Goal: Transaction & Acquisition: Purchase product/service

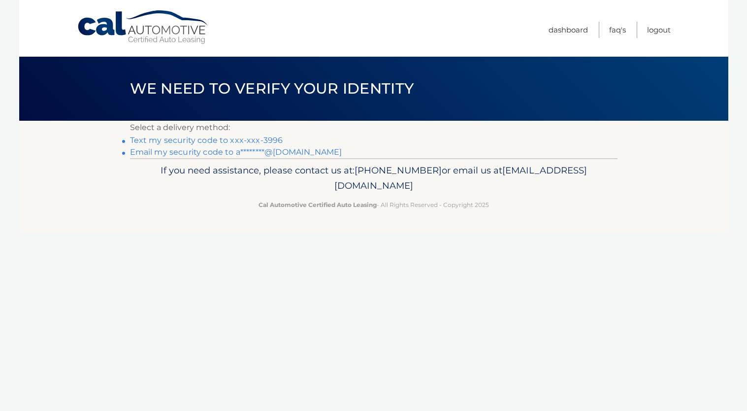
click at [138, 137] on link "Text my security code to xxx-xxx-3996" at bounding box center [206, 139] width 153 height 9
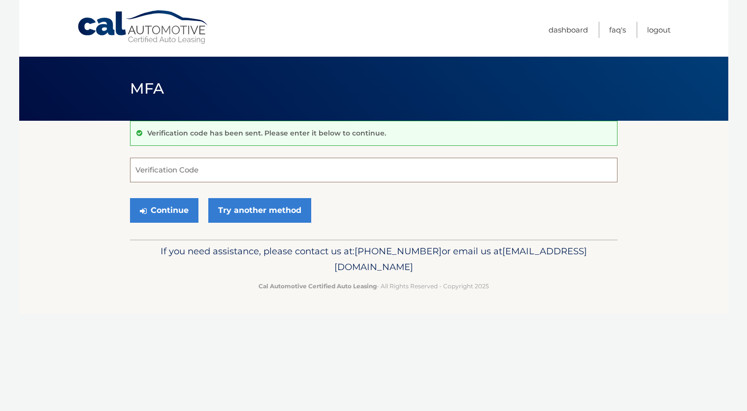
click at [185, 171] on input "Verification Code" at bounding box center [373, 170] width 487 height 25
type input "406178"
click at [170, 205] on button "Continue" at bounding box center [164, 210] width 68 height 25
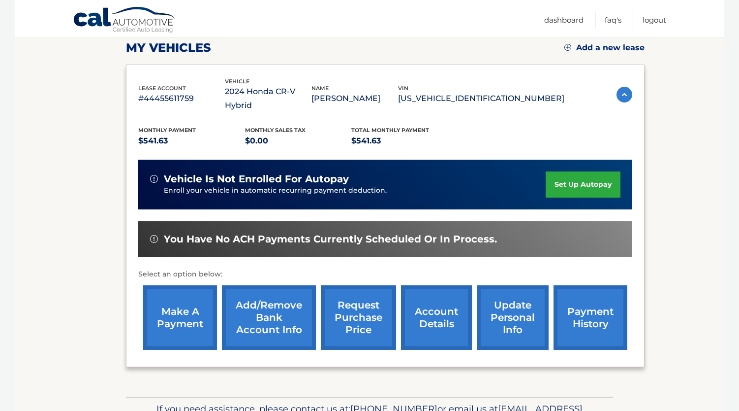
scroll to position [148, 0]
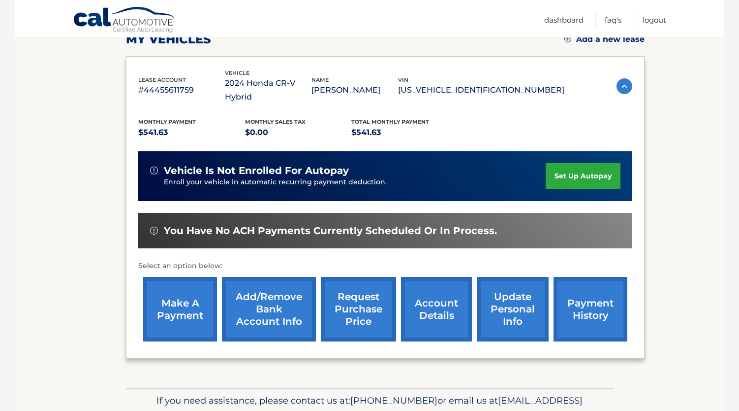
click at [192, 303] on link "make a payment" at bounding box center [180, 309] width 74 height 64
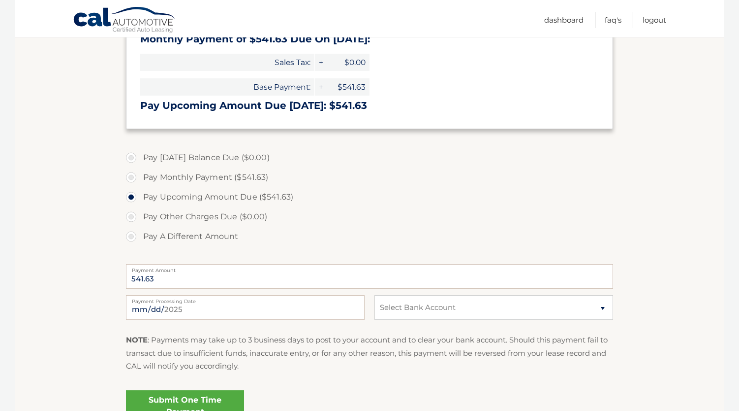
scroll to position [197, 0]
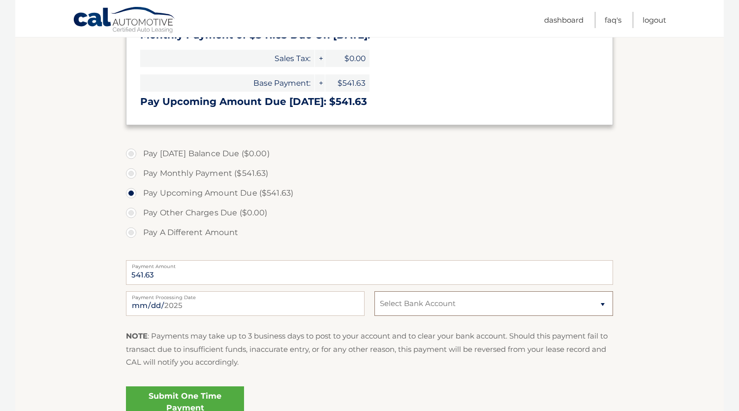
click at [603, 303] on select "Select Bank Account Checking POPULAR BANK *****1816 Checking POPULAR BANK *****…" at bounding box center [494, 303] width 239 height 25
select select "YTdjZmNmNTEtNDNlMS00ODcwLWI1OWYtMWQ4OGRlZTgyNDU0"
click at [375, 291] on select "Select Bank Account Checking POPULAR BANK *****1816 Checking POPULAR BANK *****…" at bounding box center [494, 303] width 239 height 25
click at [304, 306] on input "2025-09-09" at bounding box center [245, 303] width 239 height 25
type input "2025-09-12"
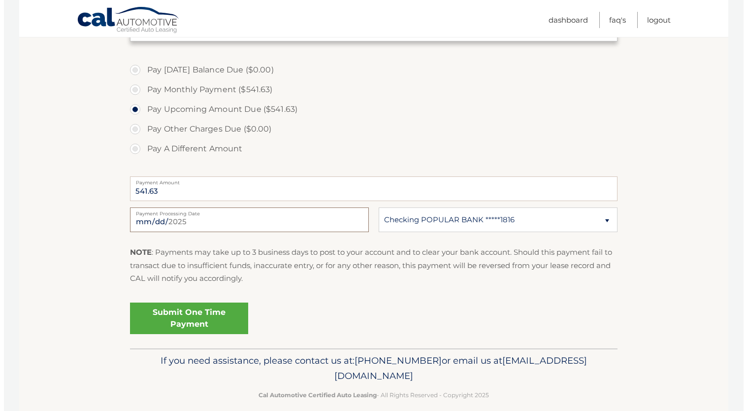
scroll to position [293, 0]
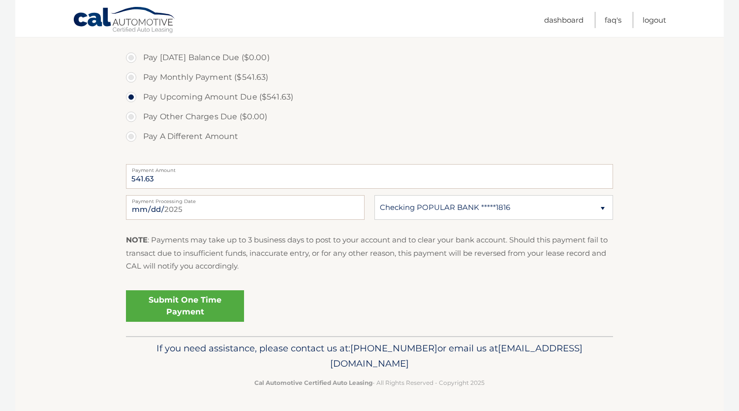
click at [186, 300] on link "Submit One Time Payment" at bounding box center [185, 306] width 118 height 32
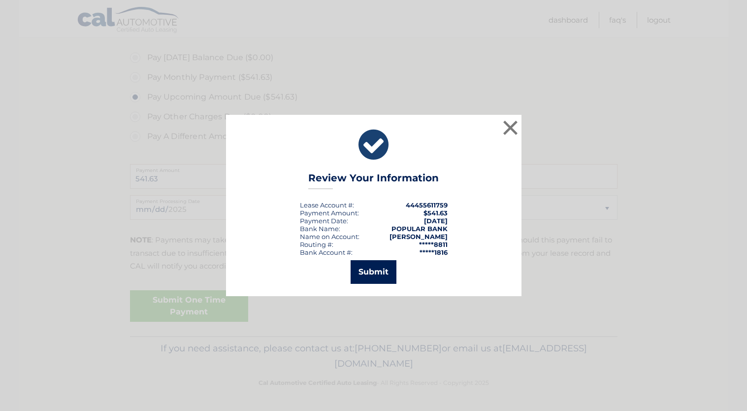
click at [376, 268] on button "Submit" at bounding box center [373, 272] width 46 height 24
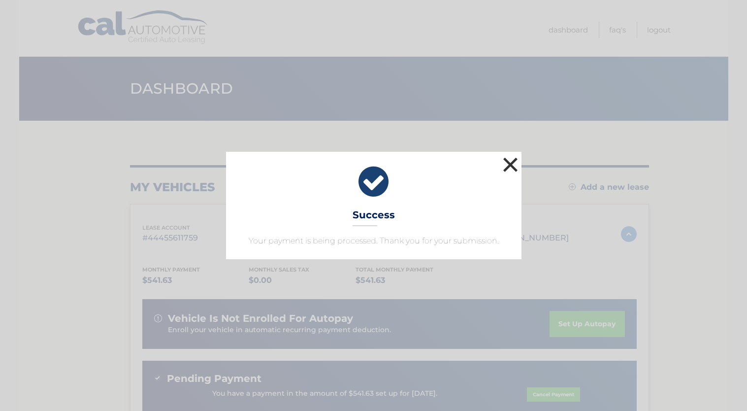
click at [509, 160] on button "×" at bounding box center [511, 165] width 20 height 20
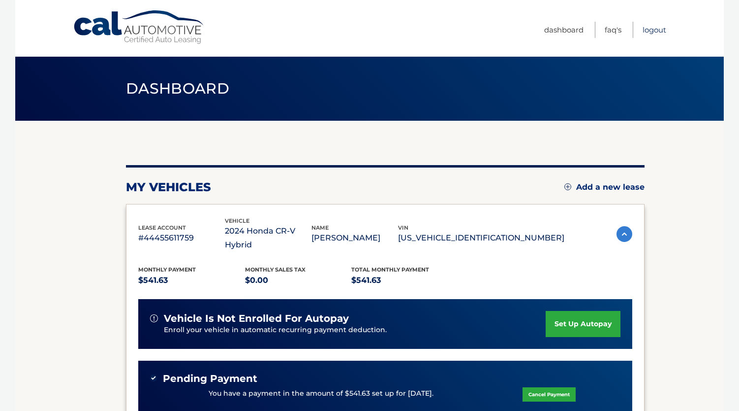
click at [649, 29] on link "Logout" at bounding box center [655, 30] width 24 height 16
